Goal: Task Accomplishment & Management: Use online tool/utility

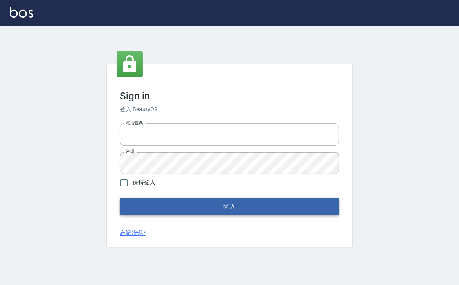
type input "0426653545"
click at [208, 210] on button "登入" at bounding box center [229, 206] width 219 height 17
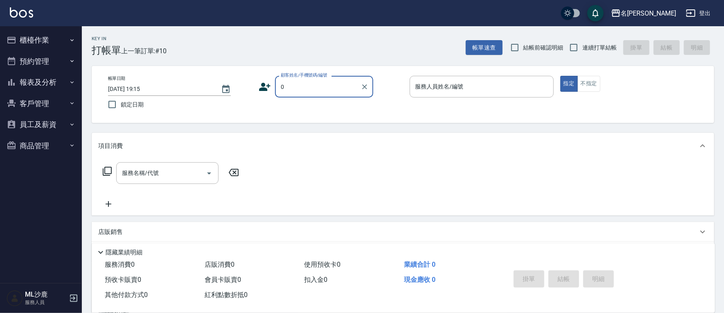
type input "無名字/0/"
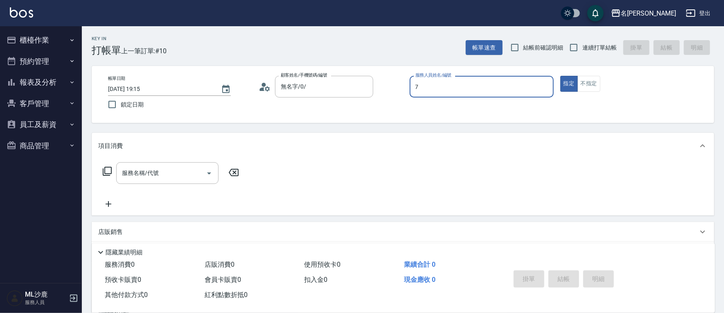
type input "[PERSON_NAME]-7"
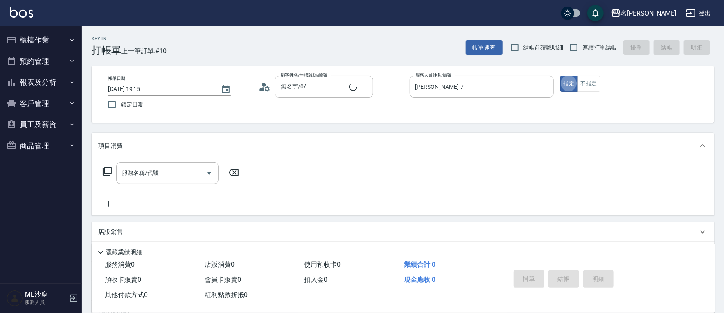
type button "true"
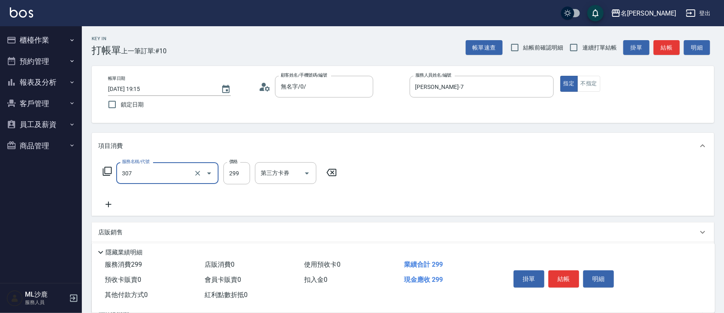
type input "剪髮(307)"
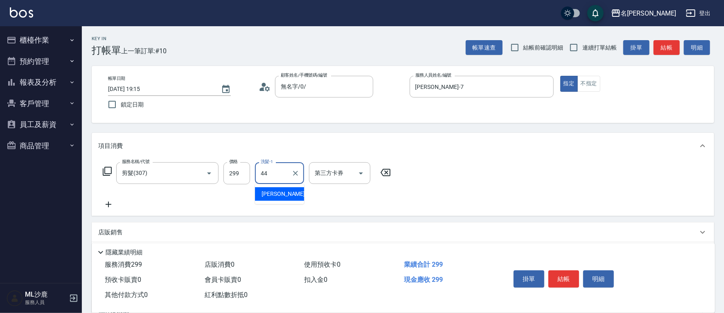
type input "[PERSON_NAME]-44"
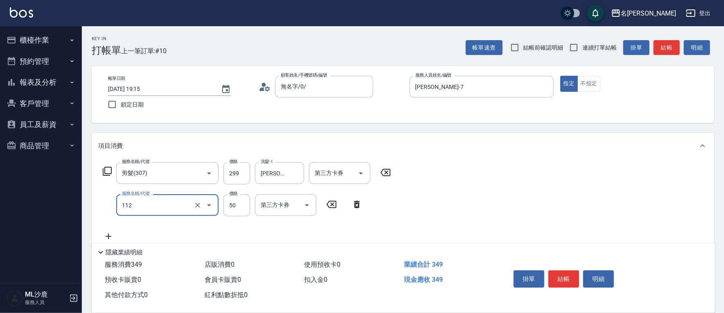
type input "精油50(112)"
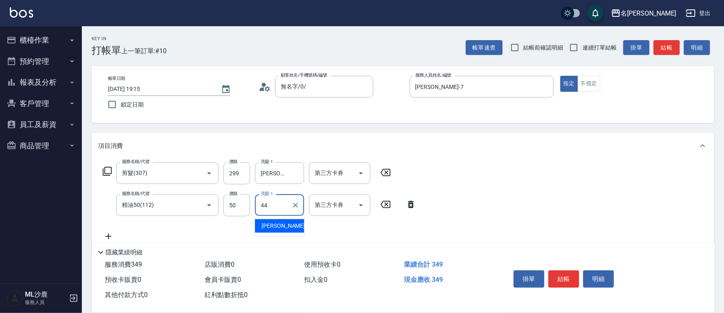
type input "[PERSON_NAME]-44"
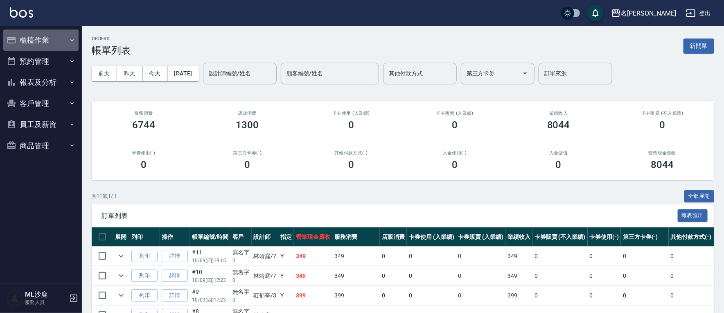
click at [43, 40] on button "櫃檯作業" at bounding box center [40, 39] width 75 height 21
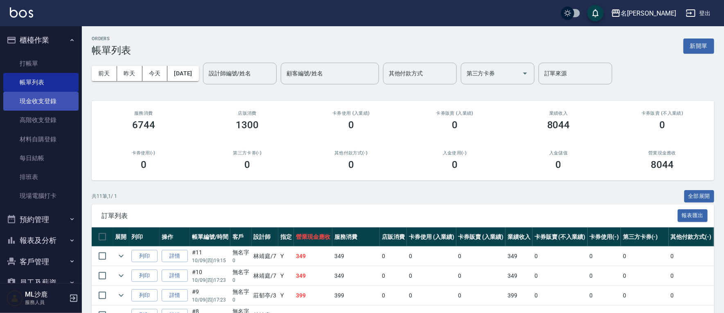
click at [50, 104] on link "現金收支登錄" at bounding box center [40, 101] width 75 height 19
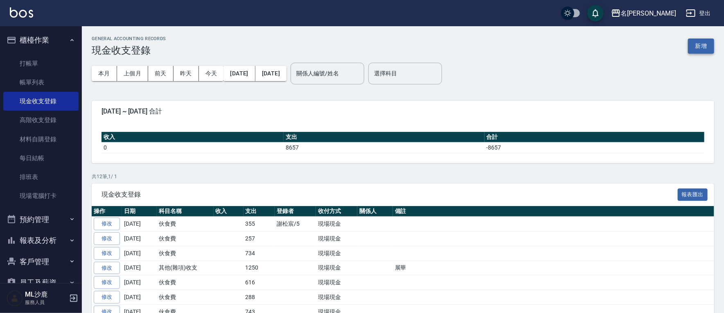
click at [459, 51] on button "新增" at bounding box center [701, 45] width 26 height 15
click at [459, 51] on div "GENERAL ACCOUNTING RECORDS 現金收支登錄 新增 本月 上個月 [DATE] [DATE] [DATE] [DATE] [DATE] …" at bounding box center [362, 212] width 724 height 424
click at [459, 50] on div "GENERAL ACCOUNTING RECORDS 現金收支登錄 新增 本月 上個月 [DATE] [DATE] [DATE] [DATE] [DATE] …" at bounding box center [362, 212] width 724 height 424
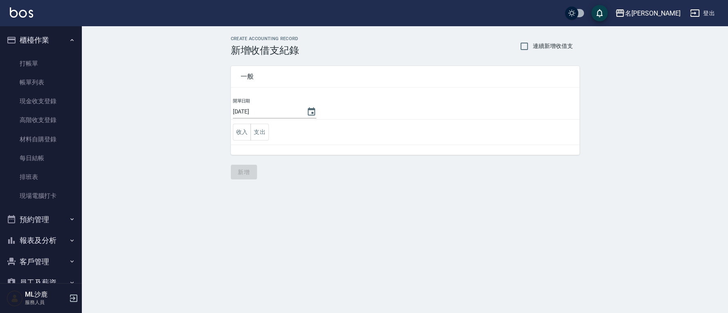
click at [270, 135] on td "收入 支出" at bounding box center [405, 132] width 349 height 25
click at [266, 133] on button "支出" at bounding box center [259, 132] width 18 height 17
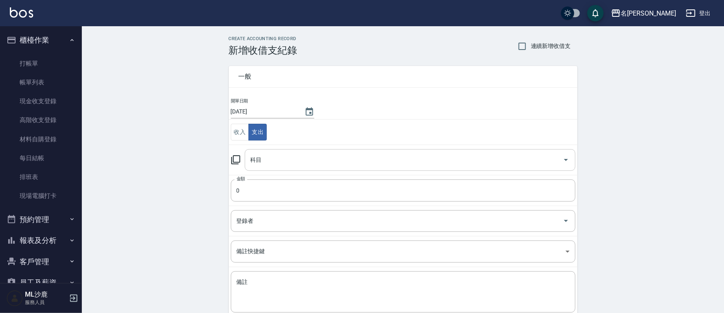
click at [287, 162] on input "科目" at bounding box center [403, 160] width 311 height 14
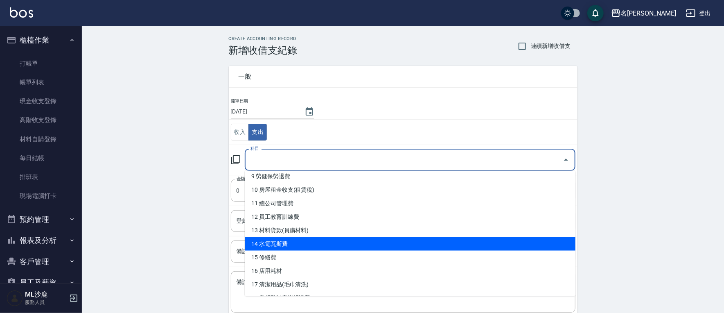
scroll to position [273, 0]
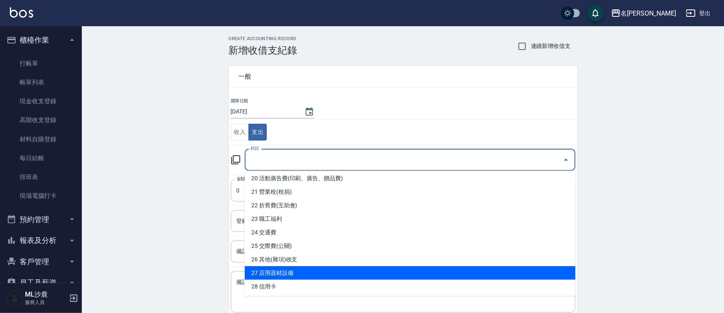
click at [338, 269] on li "27 店用器材設備" at bounding box center [410, 273] width 331 height 14
type input "27 店用器材設備"
click at [338, 269] on td "備註 x 備註" at bounding box center [403, 292] width 349 height 50
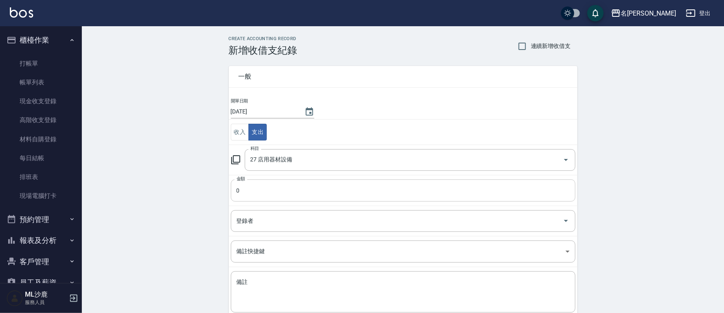
click at [298, 189] on input "0" at bounding box center [403, 190] width 345 height 22
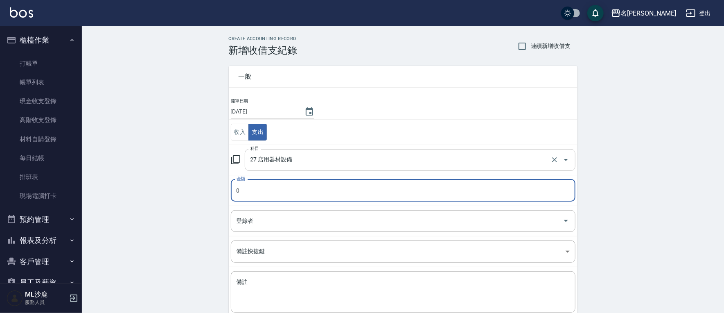
click at [321, 153] on input "27 店用器材設備" at bounding box center [398, 160] width 300 height 14
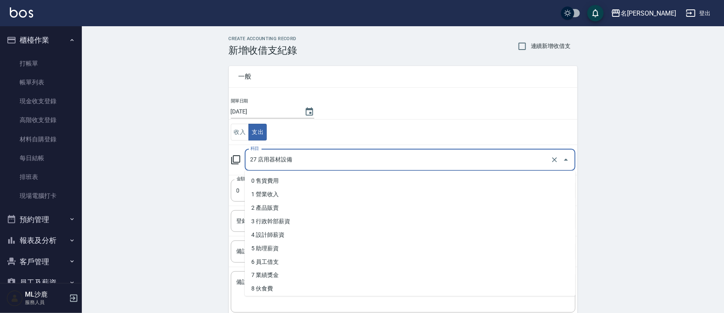
click at [321, 153] on input "27 店用器材設備" at bounding box center [398, 160] width 300 height 14
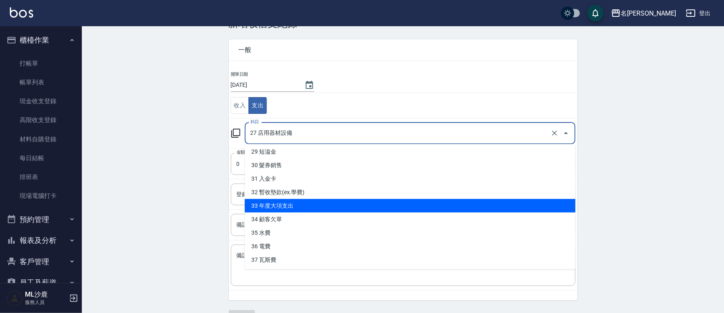
scroll to position [0, 0]
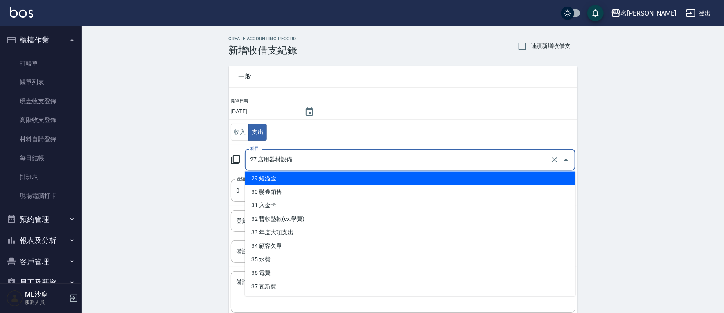
click at [371, 130] on td "收入 支出" at bounding box center [403, 132] width 349 height 25
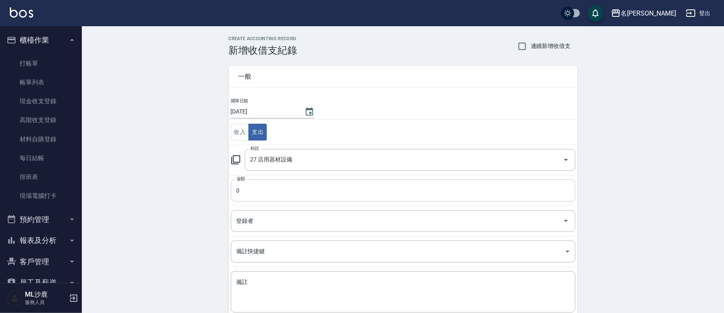
click at [305, 193] on input "0" at bounding box center [403, 190] width 345 height 22
click at [306, 192] on input "0" at bounding box center [403, 190] width 345 height 22
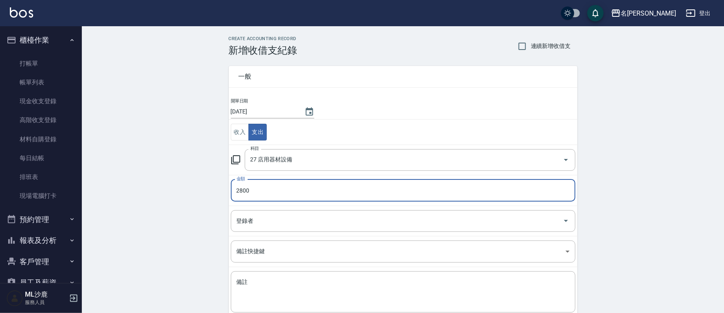
type input "2800"
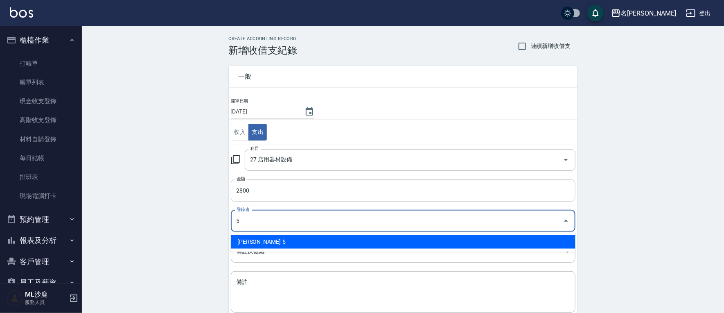
type input "[PERSON_NAME]-5"
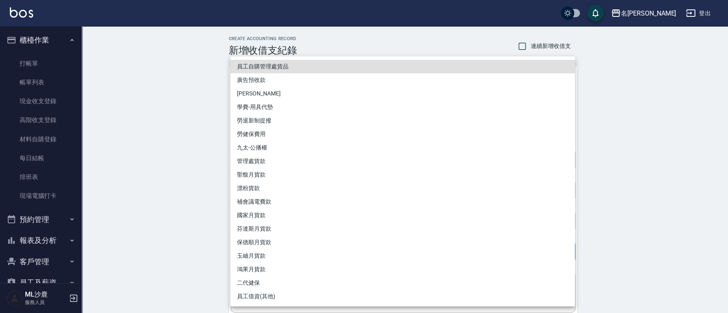
click at [459, 152] on div at bounding box center [364, 156] width 728 height 313
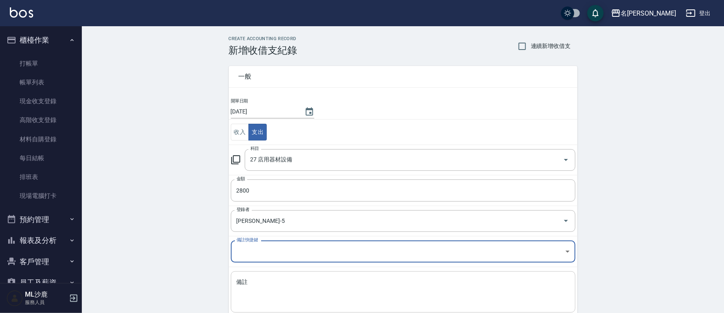
click at [260, 285] on textarea "備註" at bounding box center [403, 292] width 333 height 28
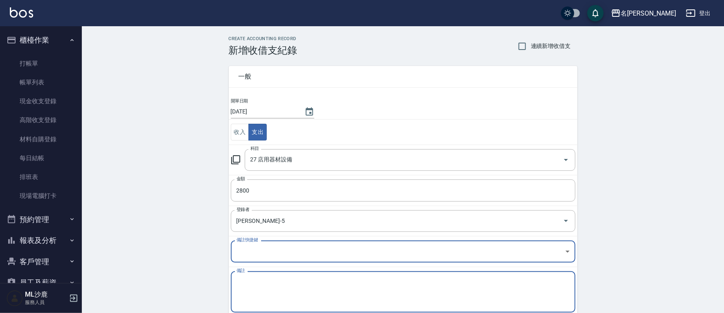
click at [260, 285] on textarea "備註" at bounding box center [403, 292] width 333 height 28
type textarea "s"
type textarea "z"
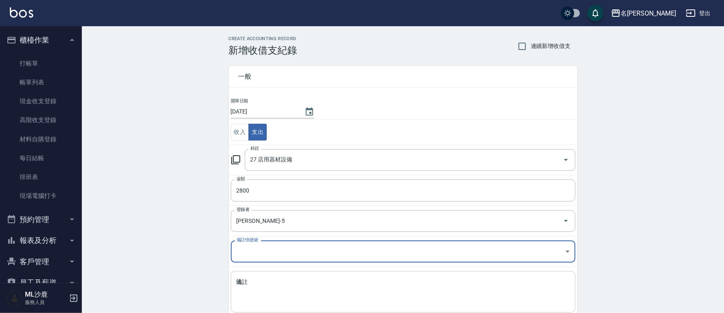
drag, startPoint x: 263, startPoint y: 293, endPoint x: 256, endPoint y: 291, distance: 7.1
click at [263, 285] on textarea "法" at bounding box center [403, 292] width 333 height 28
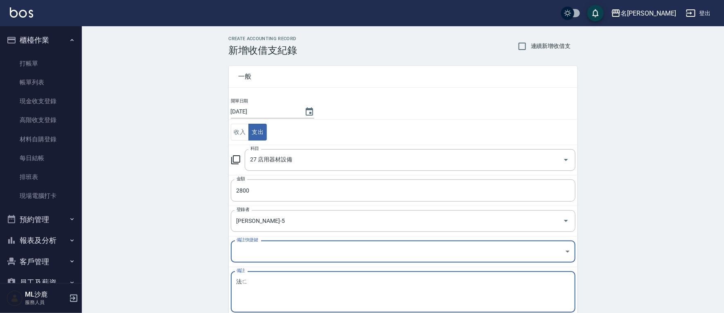
type textarea "法"
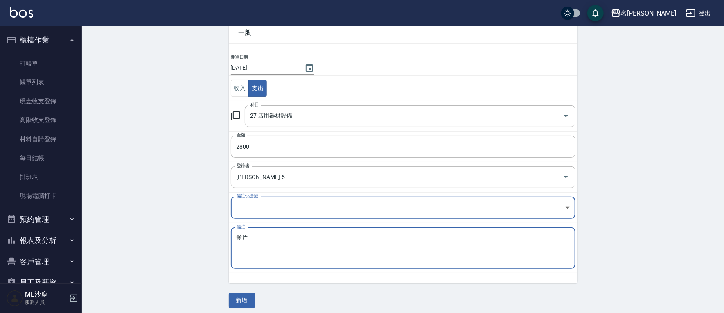
scroll to position [48, 0]
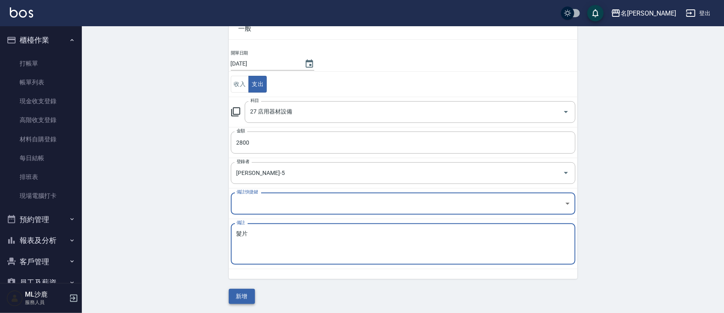
type textarea "髮片"
click at [241, 285] on button "新增" at bounding box center [242, 296] width 26 height 15
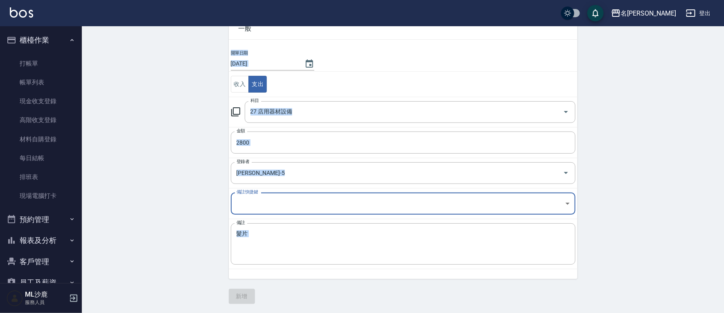
click at [241, 285] on div "一般 開單日期 [DATE] 收入 支出 科目 27 店用器材設備 科目 金額 2800 金額 登錄者 [PERSON_NAME]-5 登錄者 備註快捷鍵 ​…" at bounding box center [403, 156] width 349 height 296
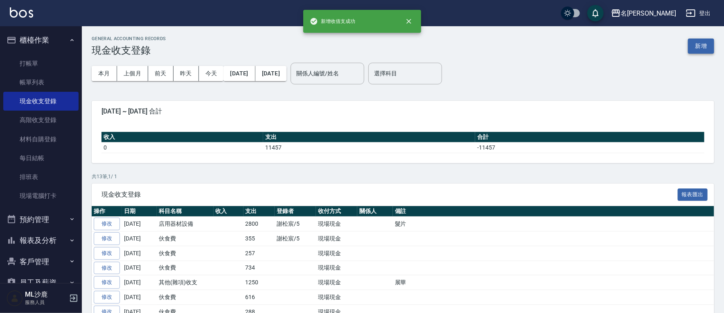
click at [459, 44] on button "新增" at bounding box center [701, 45] width 26 height 15
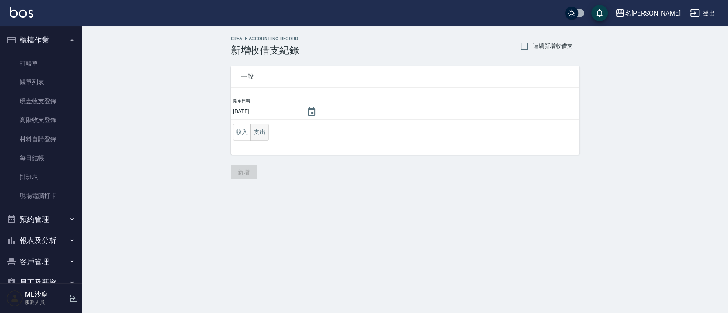
click at [261, 132] on button "支出" at bounding box center [259, 132] width 18 height 17
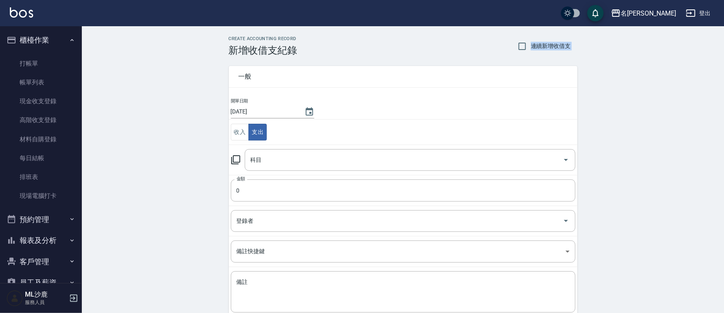
drag, startPoint x: 261, startPoint y: 132, endPoint x: 291, endPoint y: 129, distance: 30.4
click at [261, 133] on button "支出" at bounding box center [257, 132] width 18 height 17
click at [282, 164] on input "科目" at bounding box center [403, 160] width 311 height 14
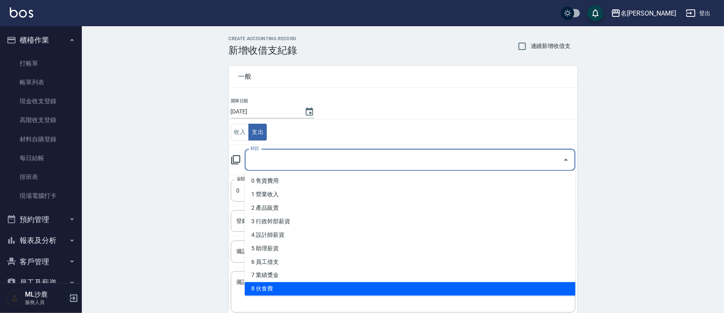
click at [297, 284] on li "8 伙食費" at bounding box center [410, 289] width 331 height 14
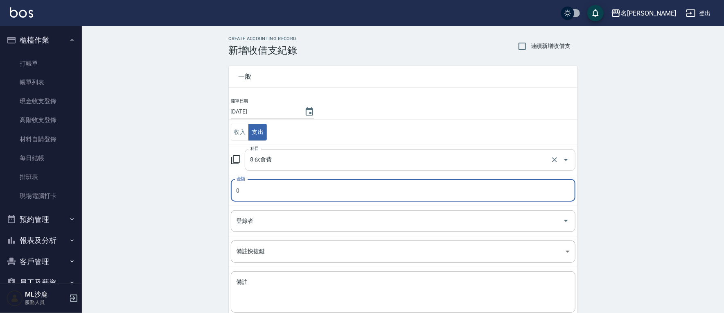
click at [328, 157] on input "8 伙食費" at bounding box center [398, 160] width 300 height 14
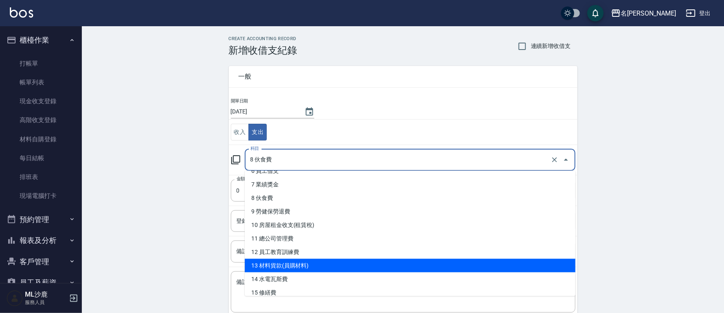
scroll to position [182, 0]
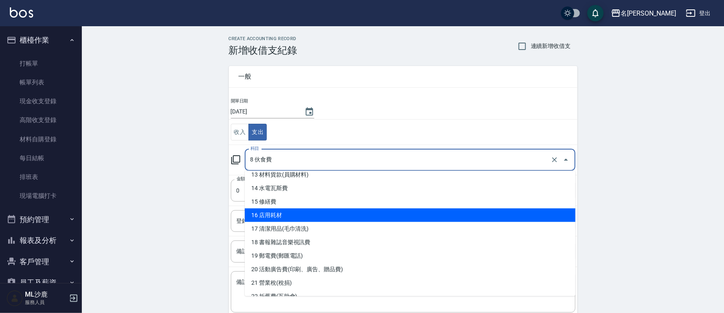
click at [297, 216] on li "16 店用耗材" at bounding box center [410, 215] width 331 height 14
click at [297, 216] on input "登錄者" at bounding box center [397, 221] width 325 height 14
type input "16 店用耗材"
click at [297, 216] on input "登錄者" at bounding box center [397, 221] width 325 height 14
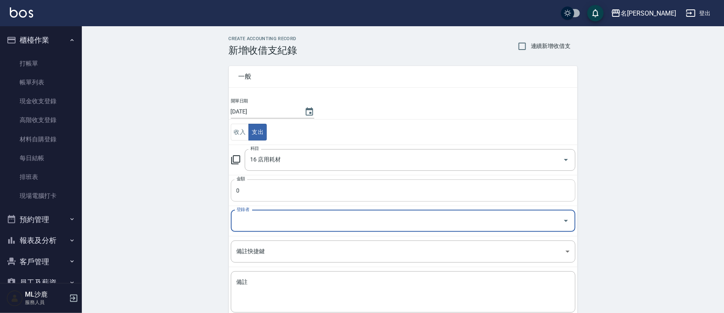
click at [282, 194] on input "0" at bounding box center [403, 190] width 345 height 22
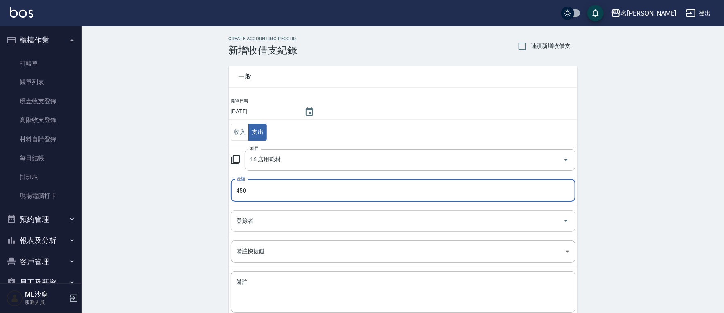
type input "450"
click at [287, 219] on input "登錄者" at bounding box center [397, 221] width 325 height 14
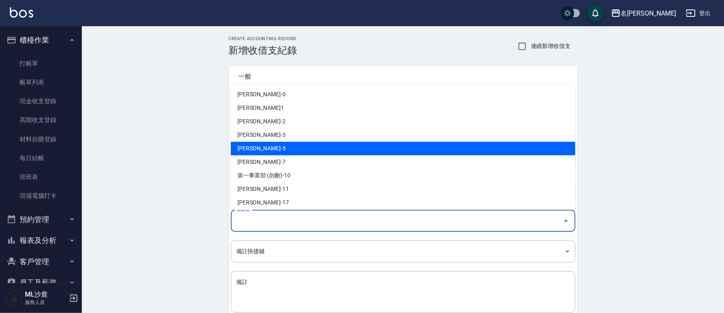
click at [276, 146] on li "[PERSON_NAME]-5" at bounding box center [403, 149] width 345 height 14
type input "[PERSON_NAME]-5"
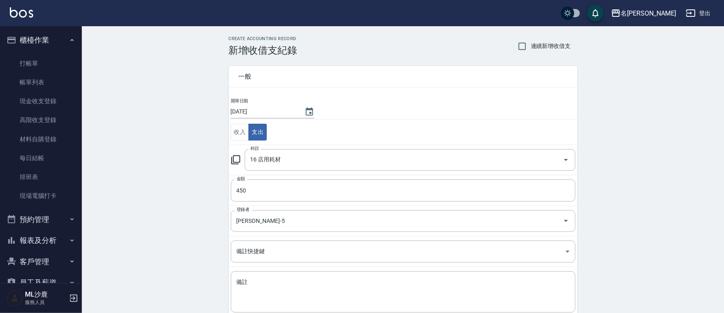
click at [276, 146] on td "科目 16 店用耗材 科目" at bounding box center [403, 159] width 349 height 30
click at [270, 279] on textarea "備註" at bounding box center [403, 292] width 333 height 28
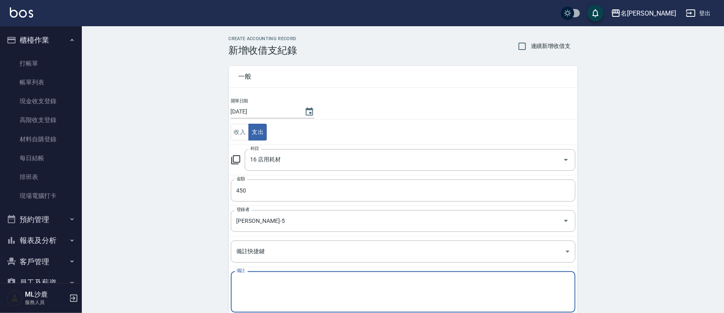
type textarea "s"
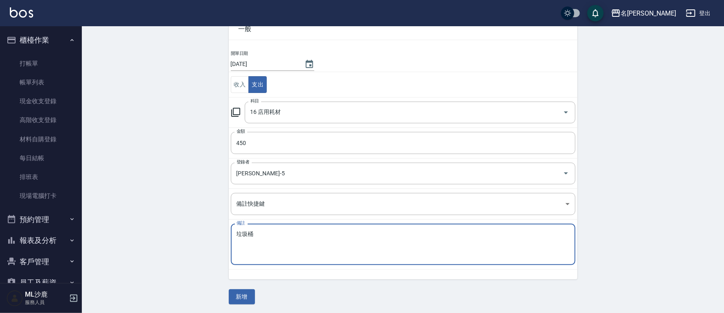
scroll to position [48, 0]
type textarea "垃圾桶"
click at [237, 285] on div "一般 開單日期 [DATE] 收入 支出 科目 16 店用耗材 科目 金額 450 金額 登錄者 [PERSON_NAME]-5 登錄者 備註快捷鍵 ​ 備註…" at bounding box center [403, 156] width 349 height 296
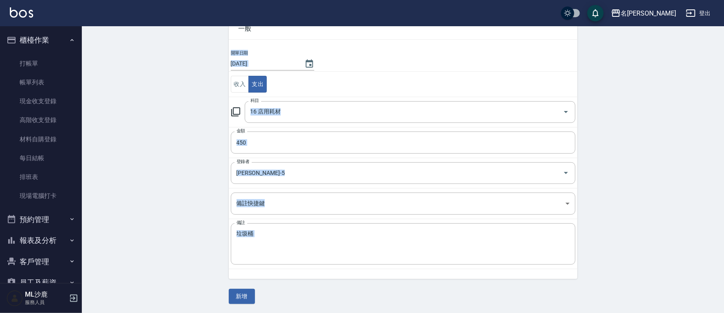
click at [237, 285] on div "一般 開單日期 [DATE] 收入 支出 科目 16 店用耗材 科目 金額 450 金額 登錄者 [PERSON_NAME]-5 登錄者 備註快捷鍵 ​ 備註…" at bounding box center [403, 156] width 349 height 296
drag, startPoint x: 237, startPoint y: 287, endPoint x: 241, endPoint y: 298, distance: 11.1
click at [237, 285] on div "一般 開單日期 [DATE] 收入 支出 科目 16 店用耗材 科目 金額 450 金額 登錄者 [PERSON_NAME]-5 登錄者 備註快捷鍵 ​ 備註…" at bounding box center [403, 156] width 349 height 296
click at [248, 285] on button "新增" at bounding box center [242, 296] width 26 height 15
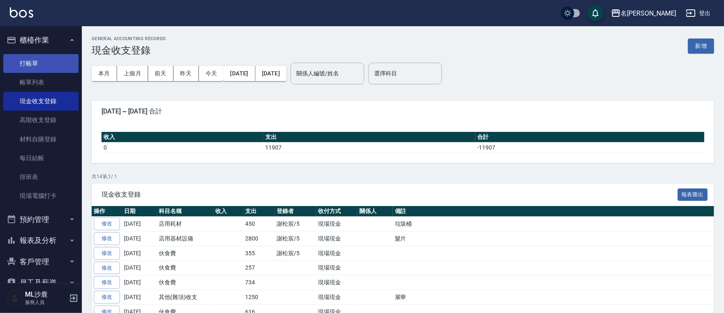
click at [25, 68] on link "打帳單" at bounding box center [40, 63] width 75 height 19
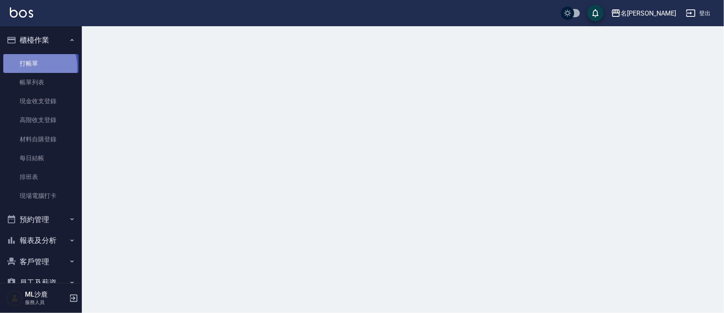
click at [25, 68] on link "打帳單" at bounding box center [40, 63] width 75 height 19
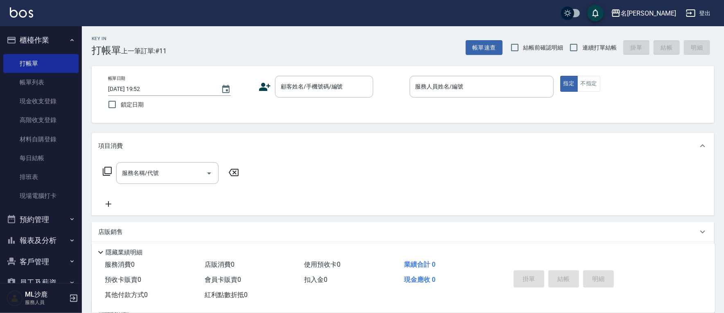
click at [125, 102] on span "鎖定日期" at bounding box center [132, 104] width 23 height 9
click at [121, 102] on input "鎖定日期" at bounding box center [112, 104] width 17 height 17
checkbox input "true"
click at [459, 44] on input "連續打單結帳" at bounding box center [573, 47] width 17 height 17
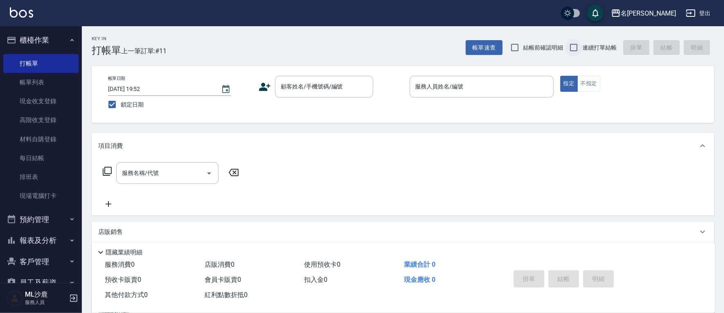
click at [459, 44] on input "連續打單結帳" at bounding box center [573, 47] width 17 height 17
checkbox input "true"
click at [361, 84] on icon "Clear" at bounding box center [365, 87] width 8 height 8
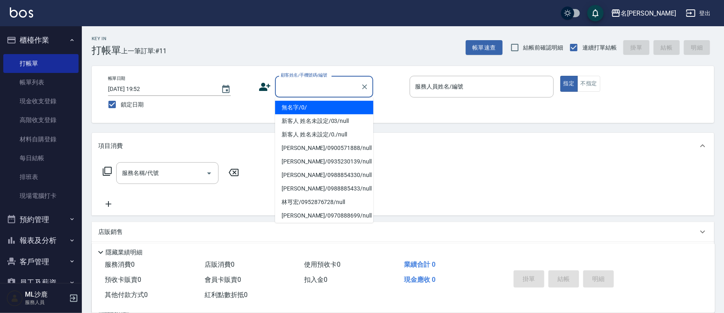
click at [338, 85] on input "顧客姓名/手機號碼/編號" at bounding box center [318, 86] width 79 height 14
type input "無名字/0/"
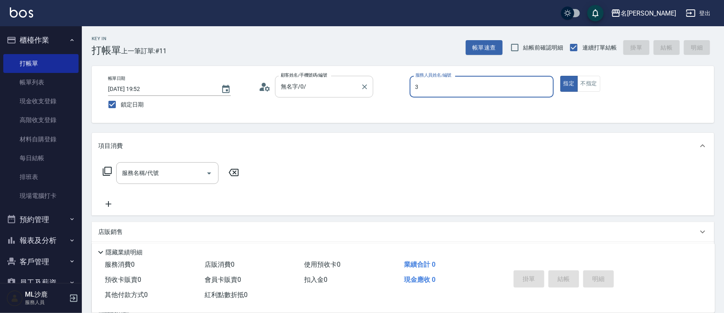
type input "[PERSON_NAME]-3"
type button "true"
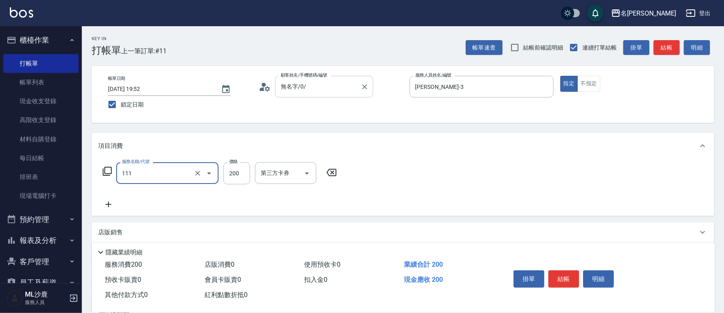
type input "200(111)"
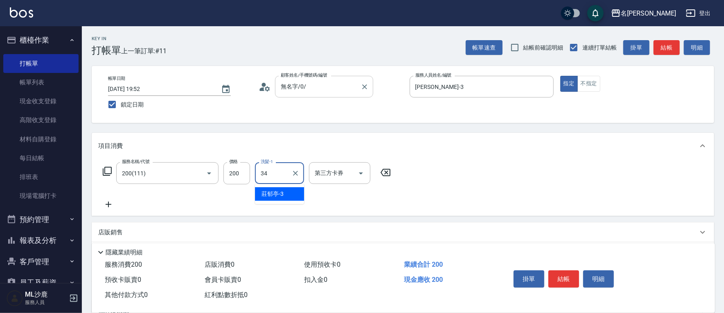
type input "[PERSON_NAME]-34"
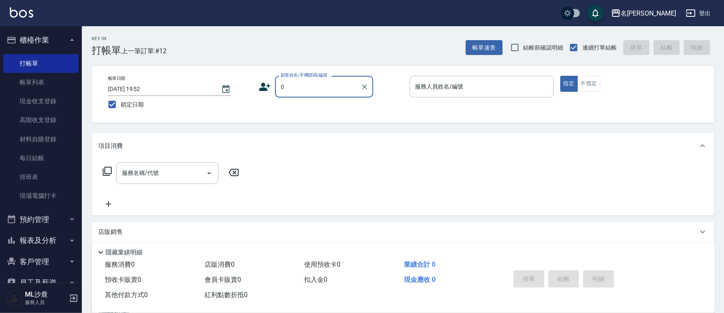
type input "無名字/0/"
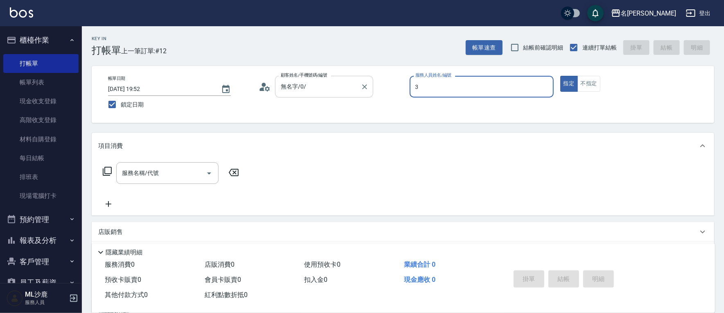
type input "[PERSON_NAME]-3"
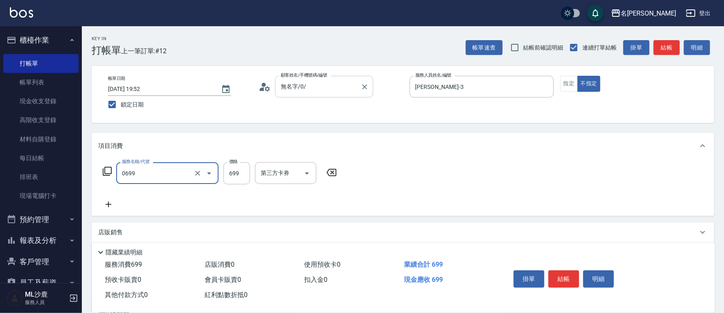
type input "精油SPA(0699)"
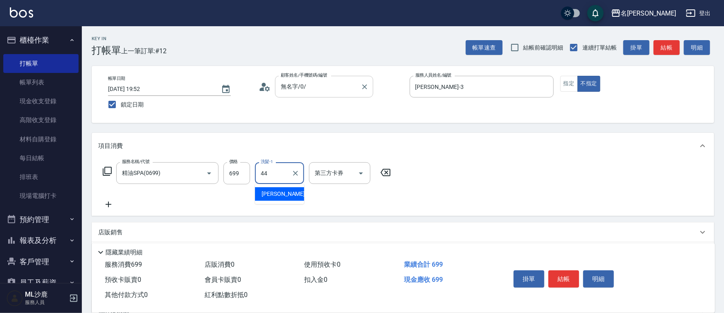
type input "[PERSON_NAME]-44"
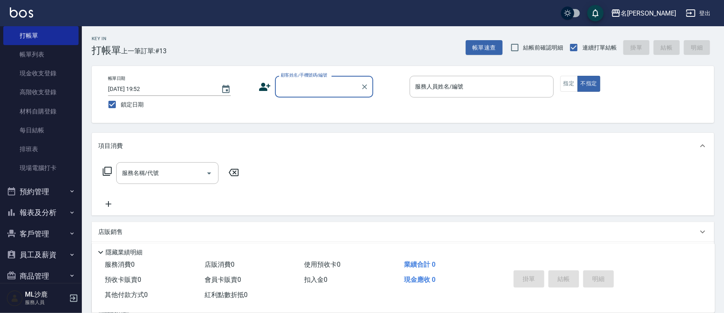
scroll to position [41, 0]
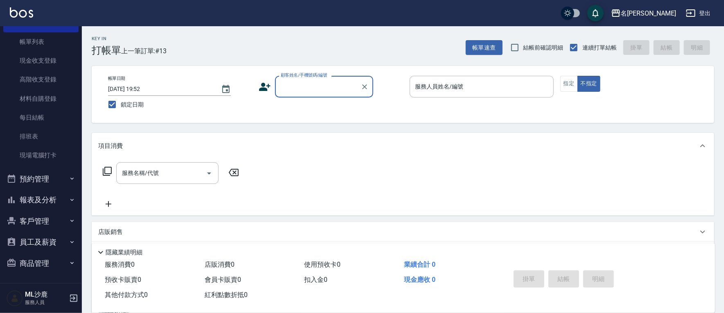
click at [69, 177] on icon "button" at bounding box center [72, 178] width 7 height 7
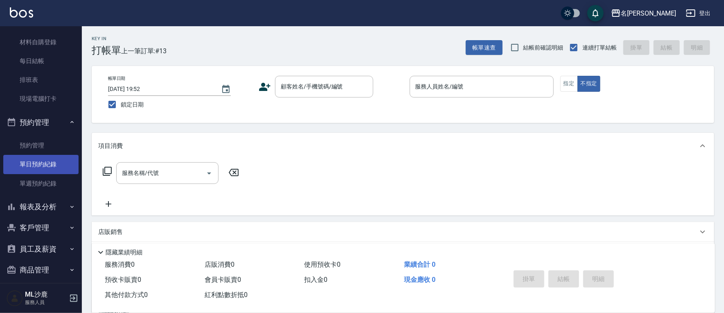
scroll to position [104, 0]
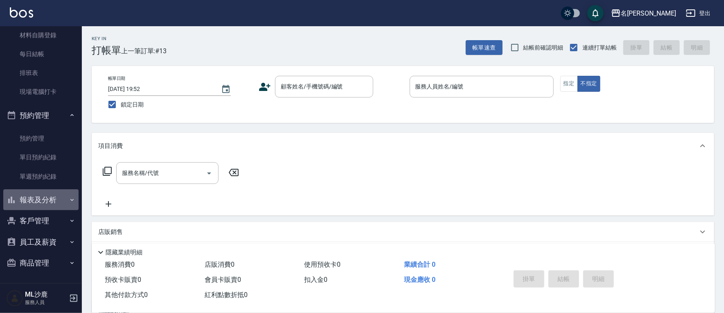
click at [71, 202] on icon "button" at bounding box center [72, 199] width 7 height 7
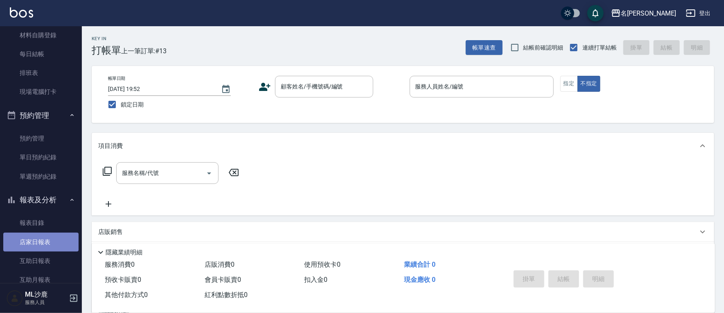
click at [47, 241] on link "店家日報表" at bounding box center [40, 241] width 75 height 19
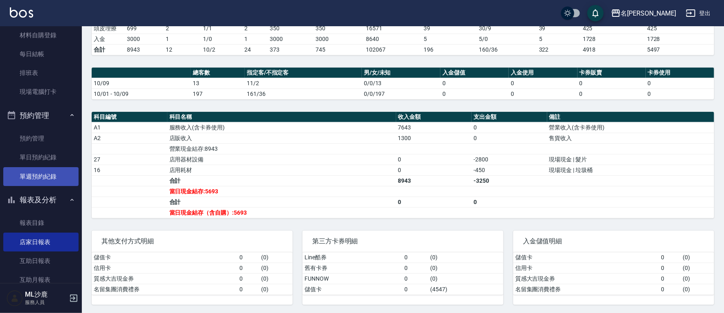
scroll to position [286, 0]
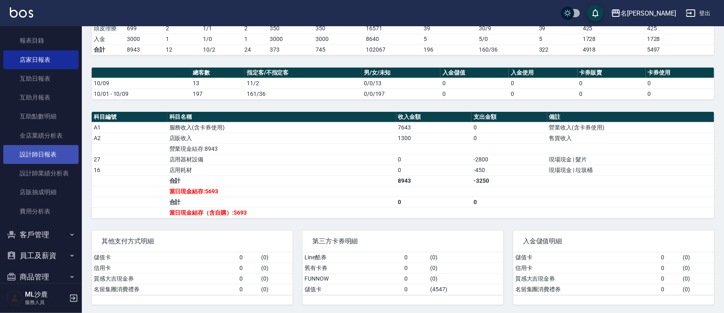
click at [39, 156] on link "設計師日報表" at bounding box center [40, 154] width 75 height 19
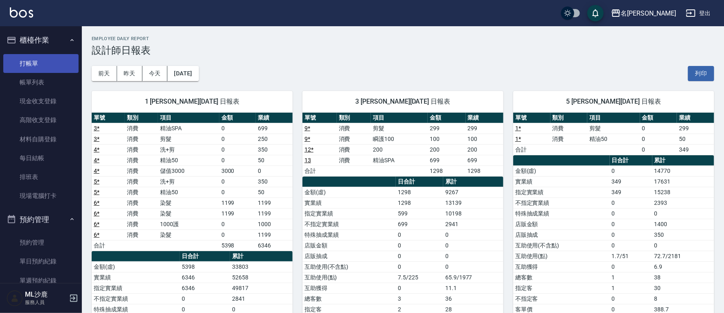
click at [56, 58] on link "打帳單" at bounding box center [40, 63] width 75 height 19
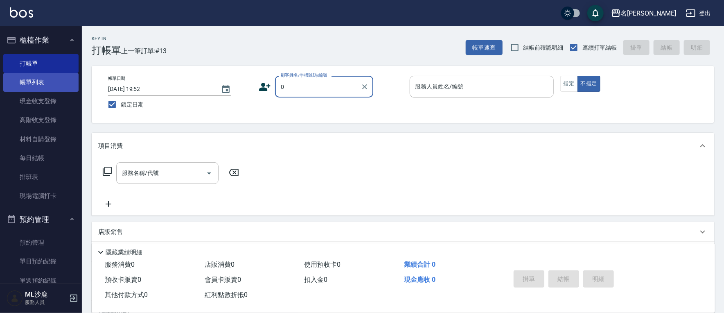
type input "無名字/0/"
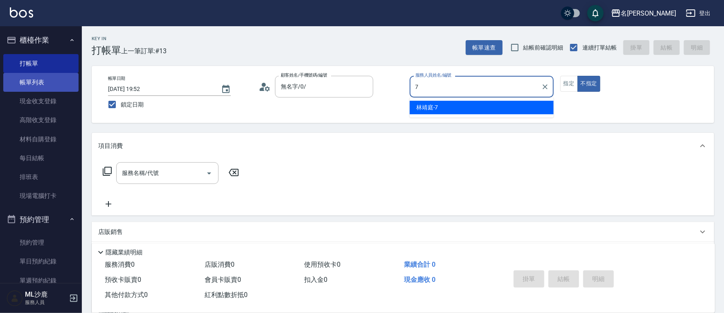
type input "[PERSON_NAME]-7"
type button "false"
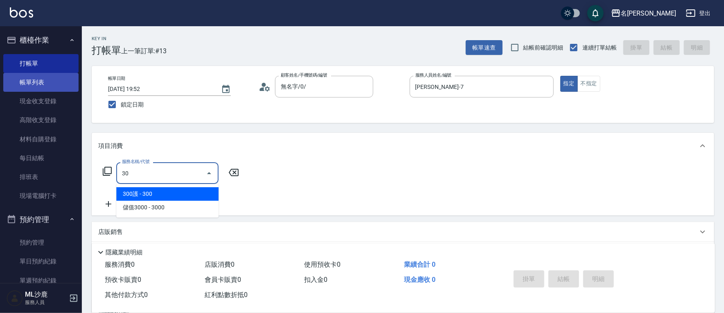
type input "3"
type input "4"
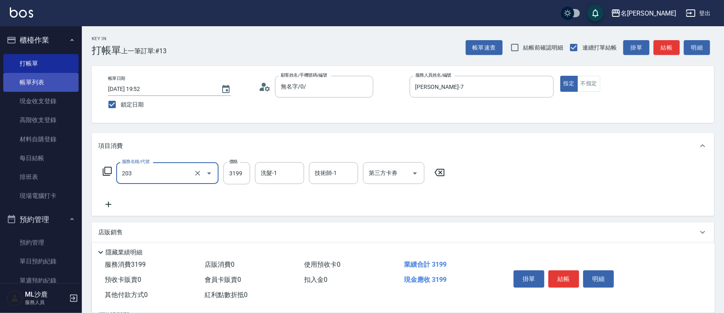
type input "OVC燙髮(203)"
type input "3399"
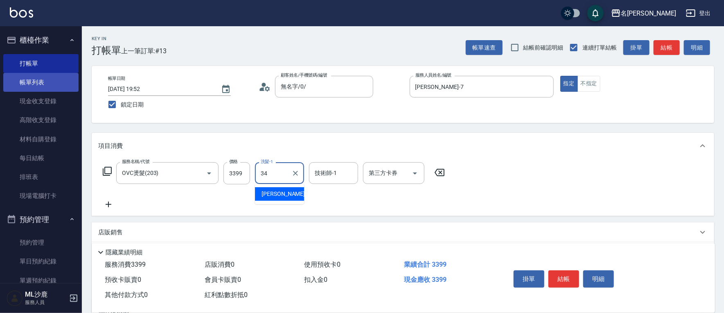
type input "[PERSON_NAME]-34"
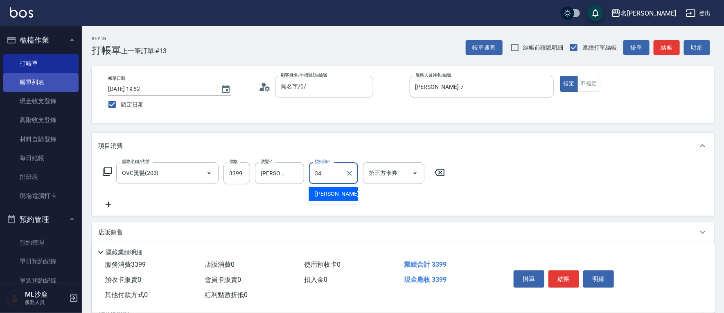
type input "[PERSON_NAME]-34"
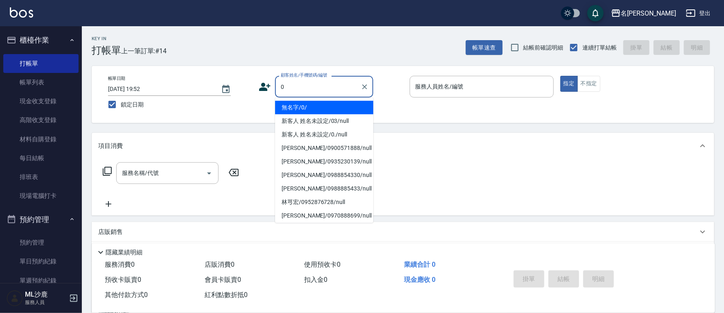
type input "無名字/0/"
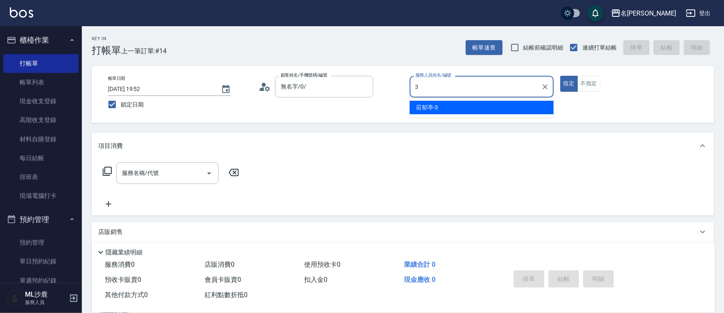
type input "[PERSON_NAME]-3"
type button "true"
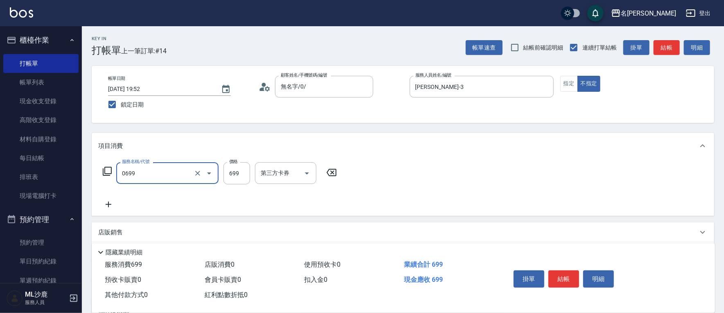
type input "精油SPA(0699)"
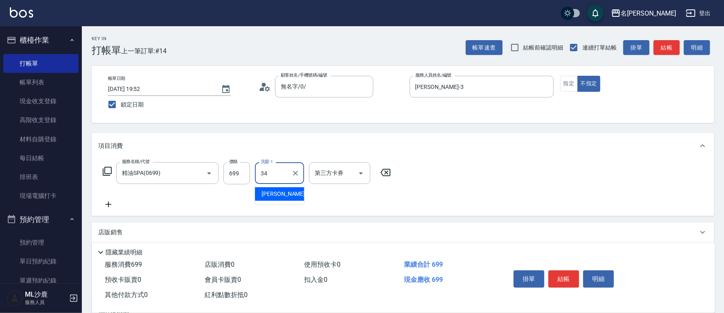
type input "[PERSON_NAME]-34"
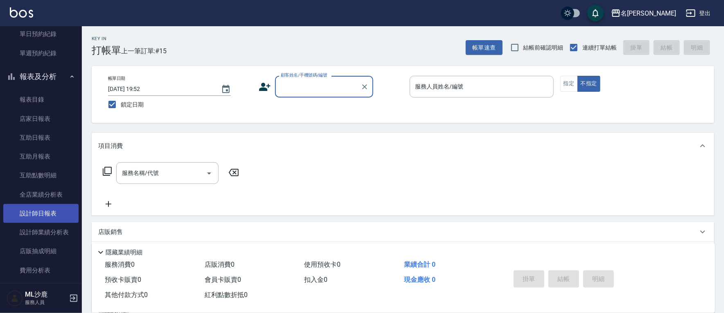
scroll to position [273, 0]
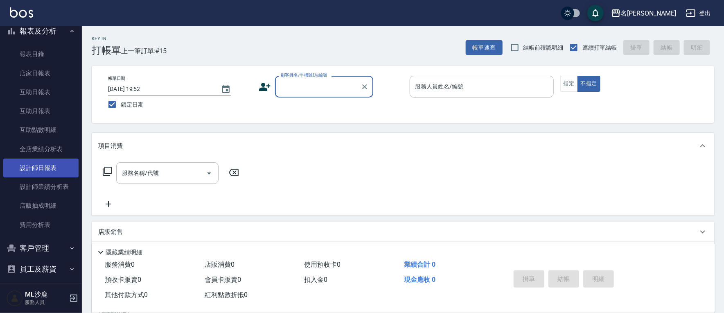
click at [26, 168] on link "設計師日報表" at bounding box center [40, 167] width 75 height 19
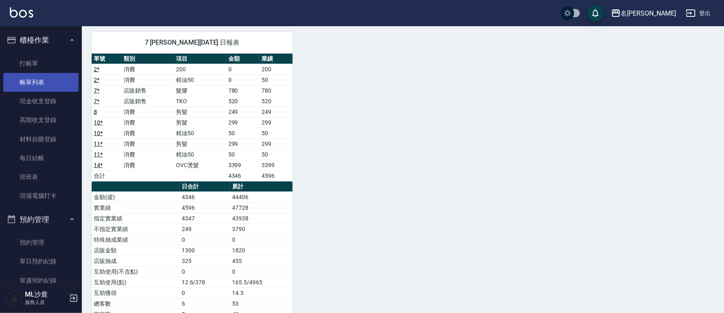
click at [36, 79] on link "帳單列表" at bounding box center [40, 82] width 75 height 19
drag, startPoint x: 36, startPoint y: 79, endPoint x: 139, endPoint y: 133, distance: 115.7
click at [36, 79] on link "帳單列表" at bounding box center [40, 82] width 75 height 19
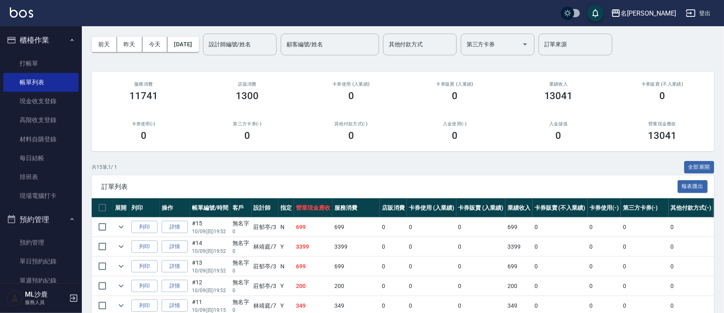
scroll to position [45, 0]
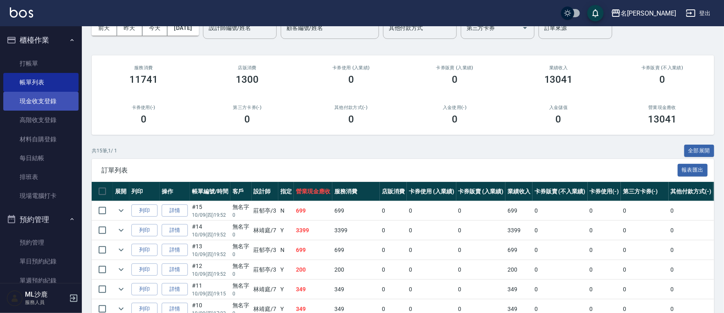
click at [39, 104] on link "現金收支登錄" at bounding box center [40, 101] width 75 height 19
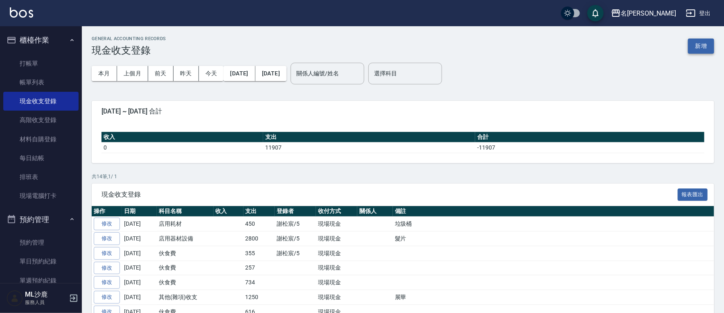
click at [459, 47] on button "新增" at bounding box center [701, 45] width 26 height 15
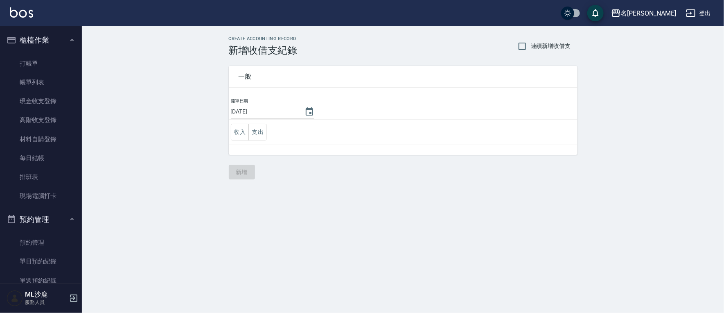
click at [459, 47] on div "CREATE ACCOUNTING RECORD 新增收借支紀錄 連續新增收借支 一般 開單日期 [DATE] 收入 支出 新增" at bounding box center [403, 107] width 642 height 163
click at [259, 135] on button "支出" at bounding box center [259, 132] width 18 height 17
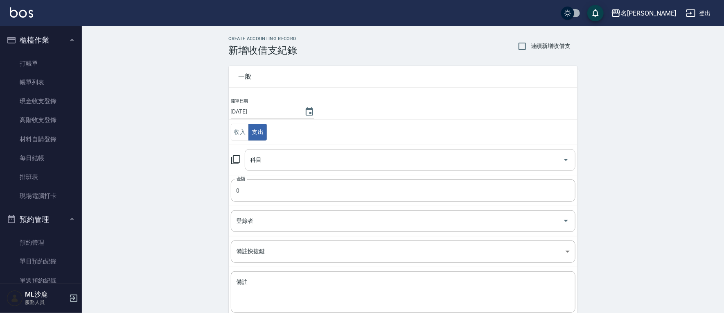
click at [276, 162] on input "科目" at bounding box center [403, 160] width 311 height 14
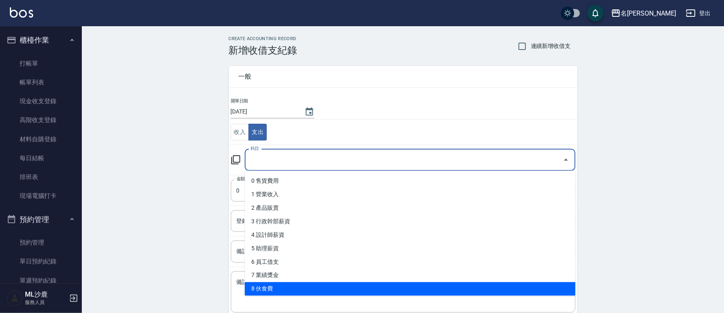
click at [303, 282] on li "8 伙食費" at bounding box center [410, 289] width 331 height 14
click at [303, 282] on textarea "備註" at bounding box center [403, 292] width 333 height 28
type input "8 伙食費"
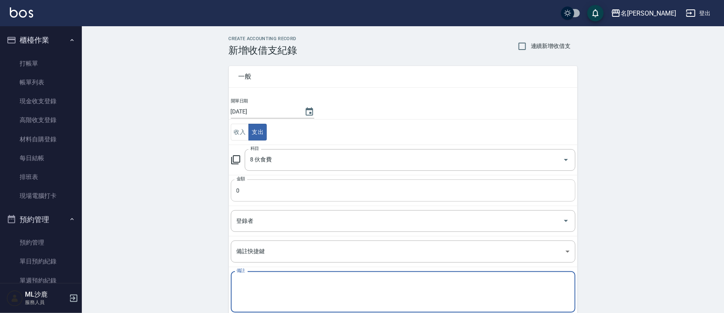
click at [251, 186] on input "0" at bounding box center [403, 190] width 345 height 22
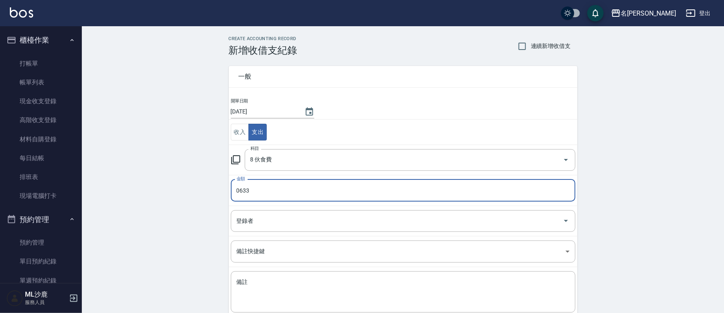
click at [240, 191] on input "0633" at bounding box center [403, 190] width 345 height 22
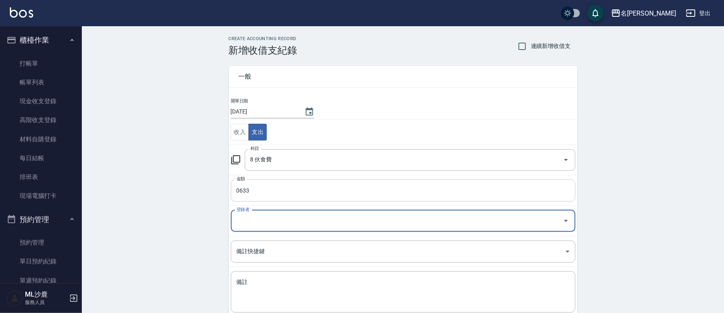
click at [251, 181] on input "0633" at bounding box center [403, 190] width 345 height 22
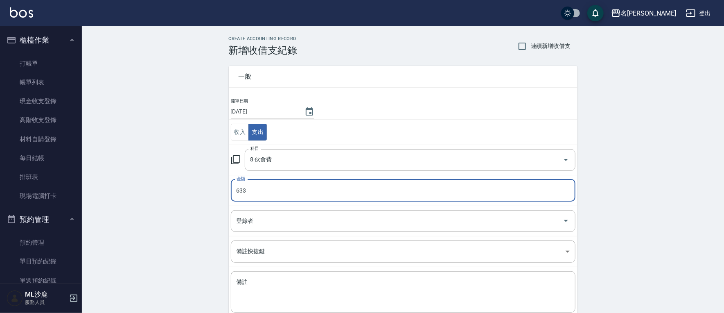
type input "633"
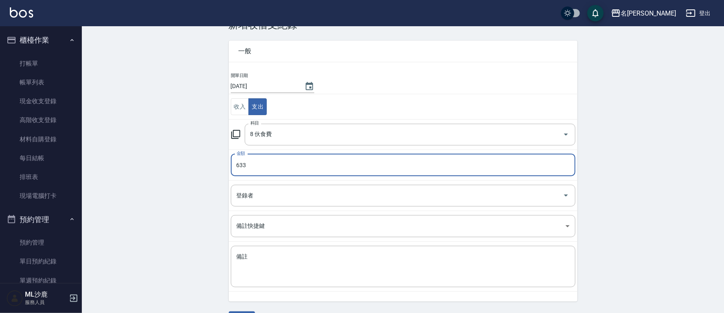
scroll to position [48, 0]
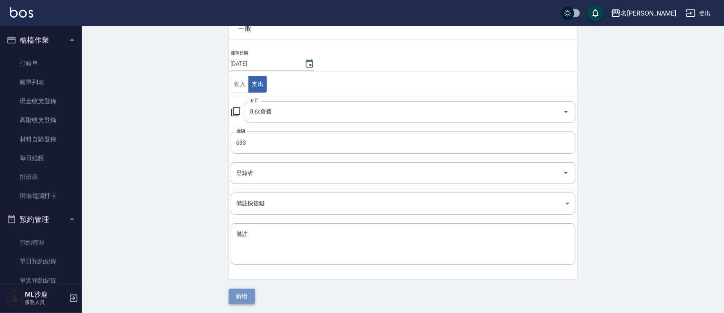
click at [245, 285] on button "新增" at bounding box center [242, 296] width 26 height 15
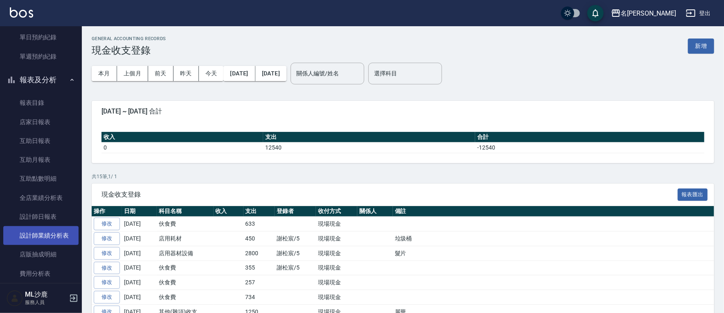
scroll to position [227, 0]
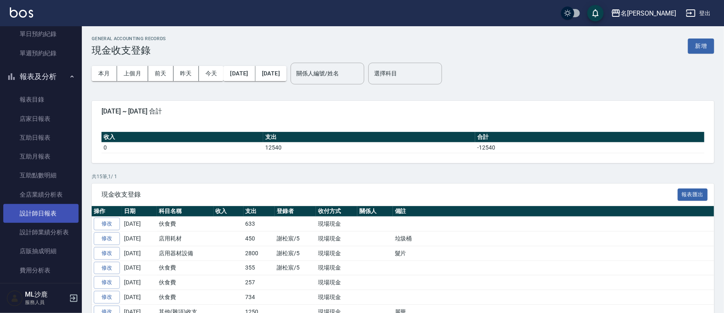
click at [38, 208] on link "設計師日報表" at bounding box center [40, 213] width 75 height 19
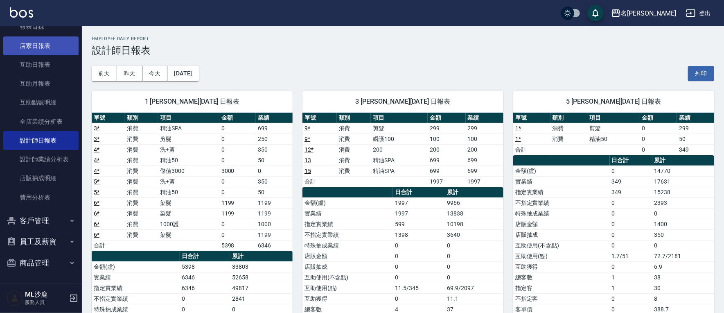
click at [31, 48] on link "店家日報表" at bounding box center [40, 45] width 75 height 19
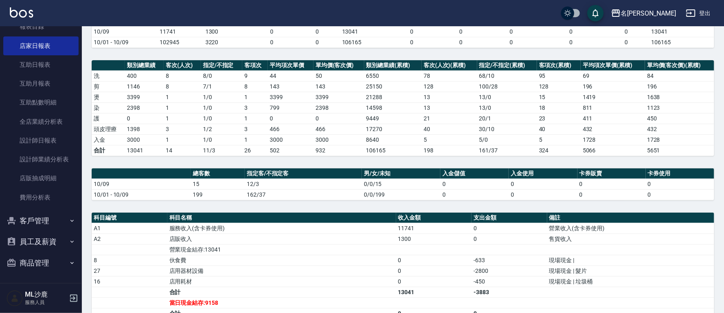
scroll to position [182, 0]
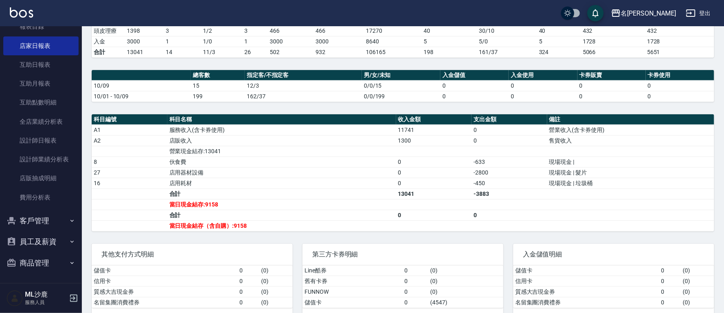
click at [3, 36] on link "店家日報表" at bounding box center [40, 45] width 75 height 19
